Goal: Check status: Check status

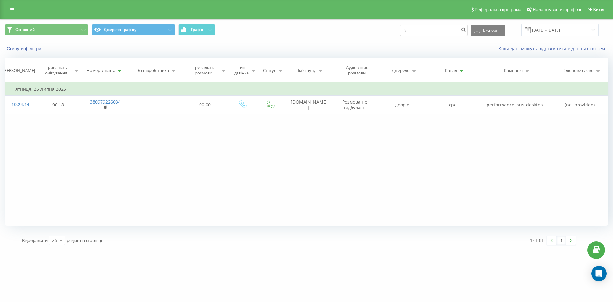
click at [544, 31] on input "[DATE] - [DATE]" at bounding box center [559, 30] width 77 height 12
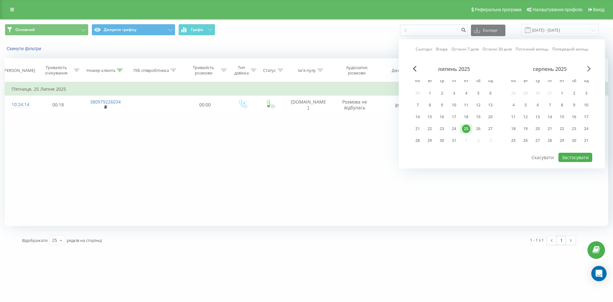
click at [590, 70] on span "Next Month" at bounding box center [589, 69] width 4 height 6
click at [470, 117] on div "19" at bounding box center [466, 117] width 8 height 8
click at [568, 159] on button "Застосувати" at bounding box center [575, 157] width 34 height 9
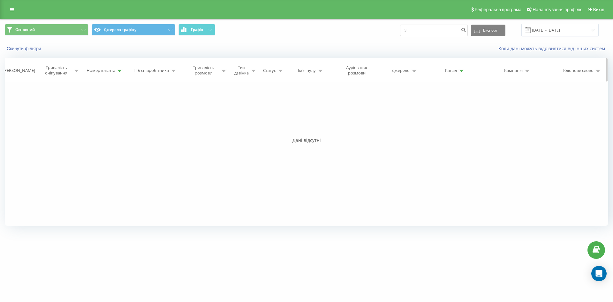
click at [119, 72] on icon at bounding box center [120, 70] width 6 height 3
click at [94, 129] on button "Скасувати" at bounding box center [91, 129] width 27 height 8
click at [548, 30] on input "[DATE] - [DATE]" at bounding box center [559, 30] width 77 height 12
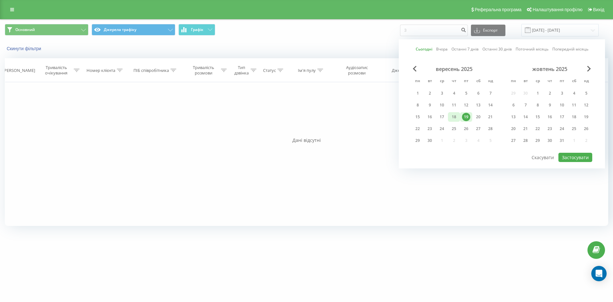
click at [453, 121] on div "18" at bounding box center [454, 117] width 12 height 10
click at [589, 160] on button "Застосувати" at bounding box center [575, 157] width 34 height 9
type input "[DATE] - [DATE]"
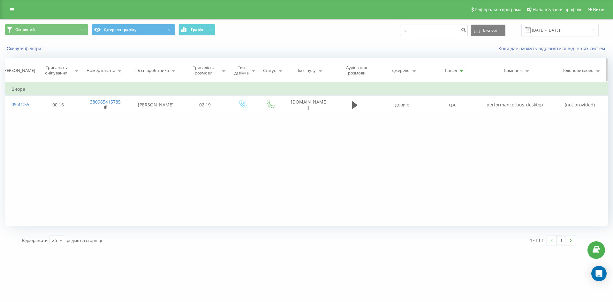
click at [463, 72] on div at bounding box center [461, 70] width 6 height 5
click at [431, 126] on button "Скасувати" at bounding box center [437, 129] width 27 height 8
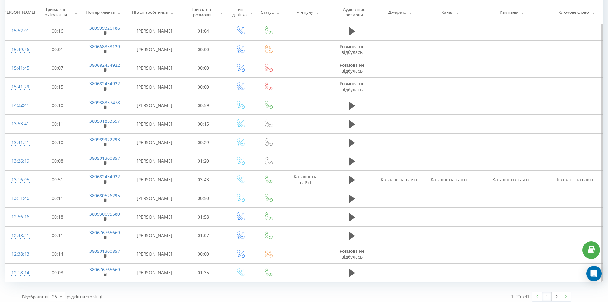
scroll to position [282, 0]
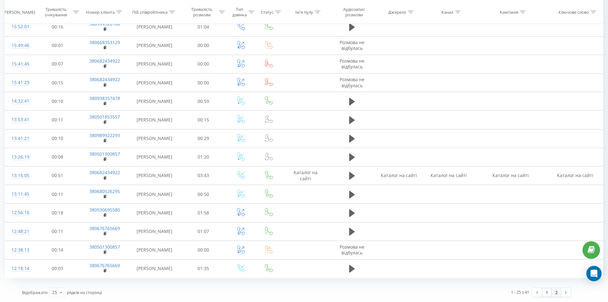
click at [555, 296] on link "2" at bounding box center [557, 292] width 10 height 9
